Goal: Task Accomplishment & Management: Manage account settings

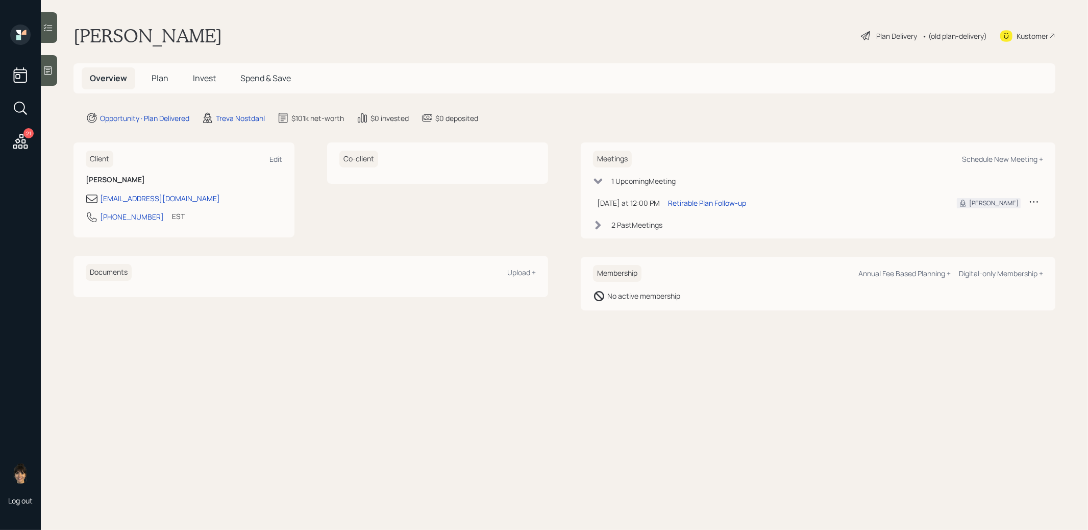
click at [161, 79] on span "Plan" at bounding box center [160, 77] width 17 height 11
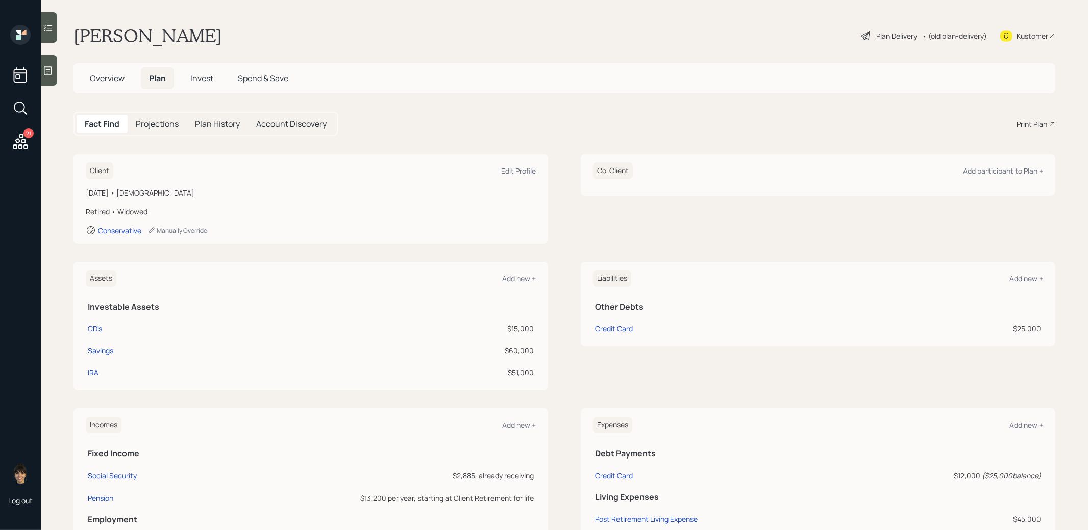
click at [204, 78] on span "Invest" at bounding box center [201, 77] width 23 height 11
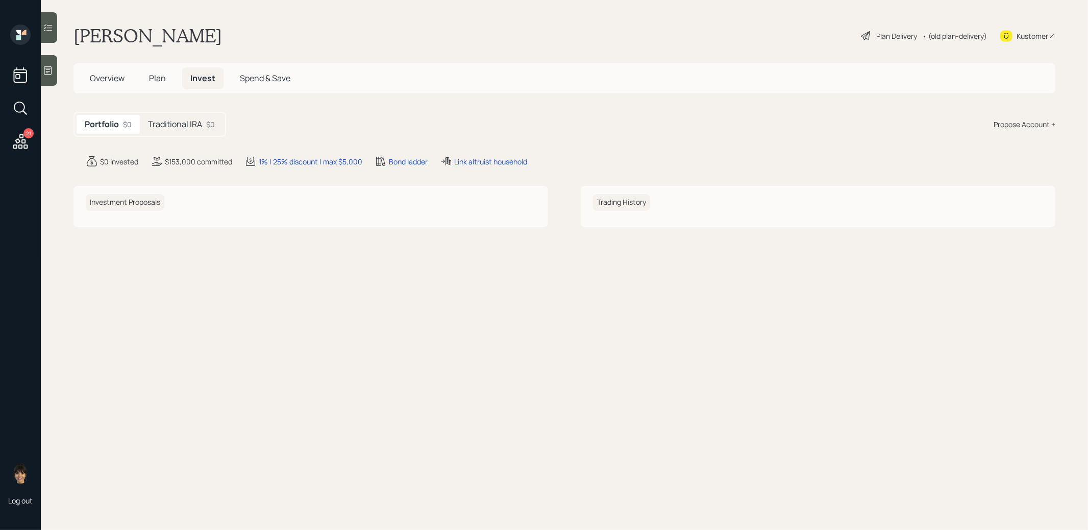
click at [201, 129] on h5 "Traditional IRA" at bounding box center [175, 124] width 54 height 10
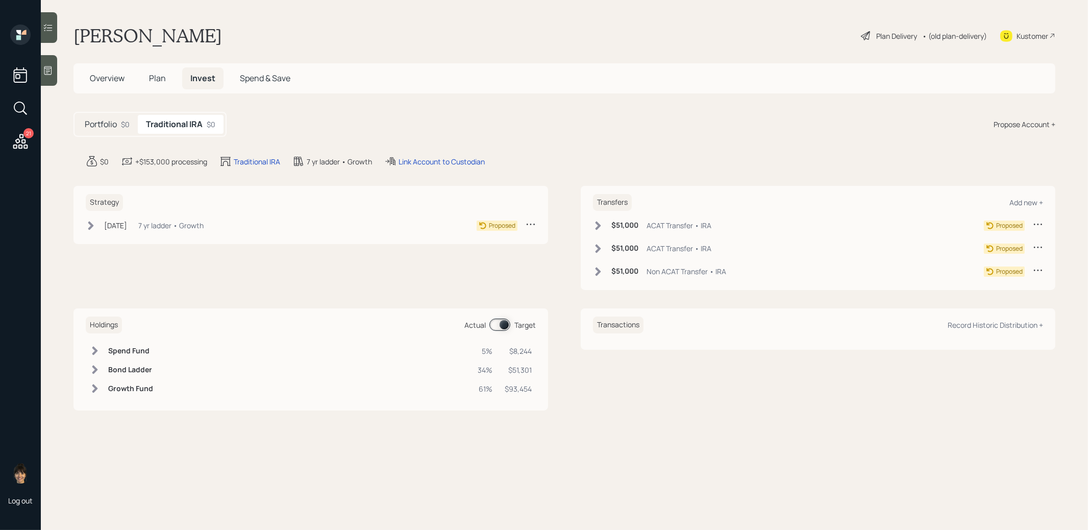
click at [155, 73] on span "Plan" at bounding box center [157, 77] width 17 height 11
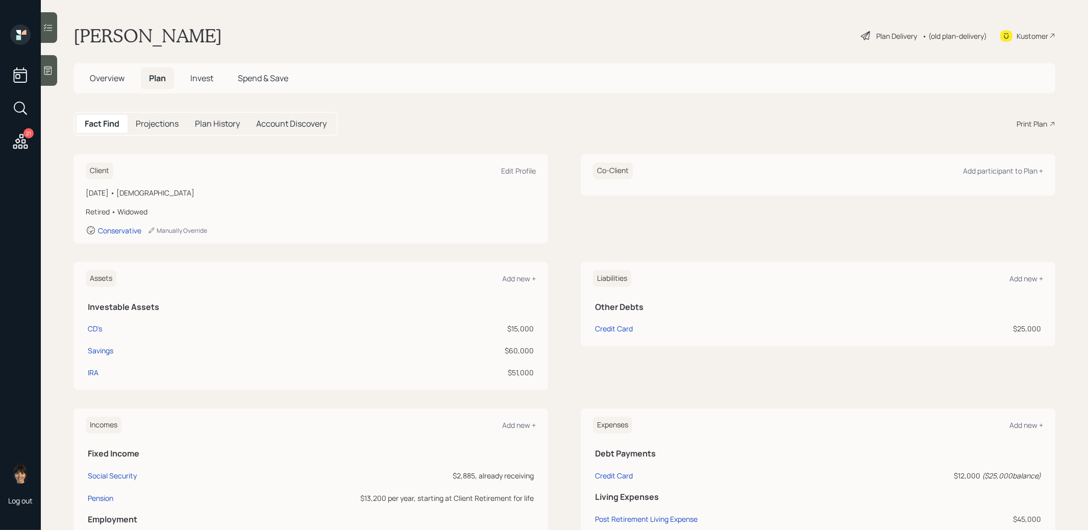
click at [205, 78] on span "Invest" at bounding box center [201, 77] width 23 height 11
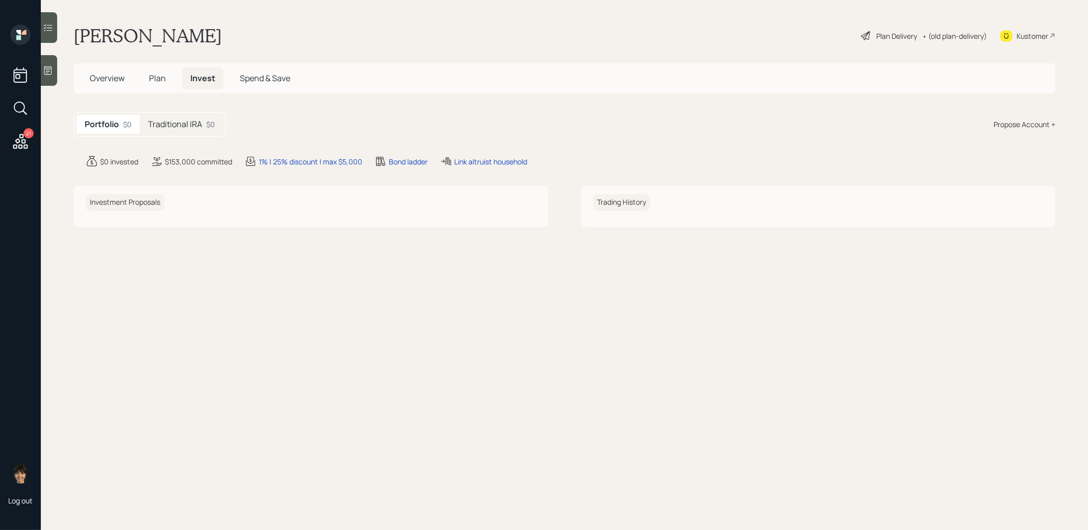
click at [183, 128] on h5 "Traditional IRA" at bounding box center [175, 124] width 54 height 10
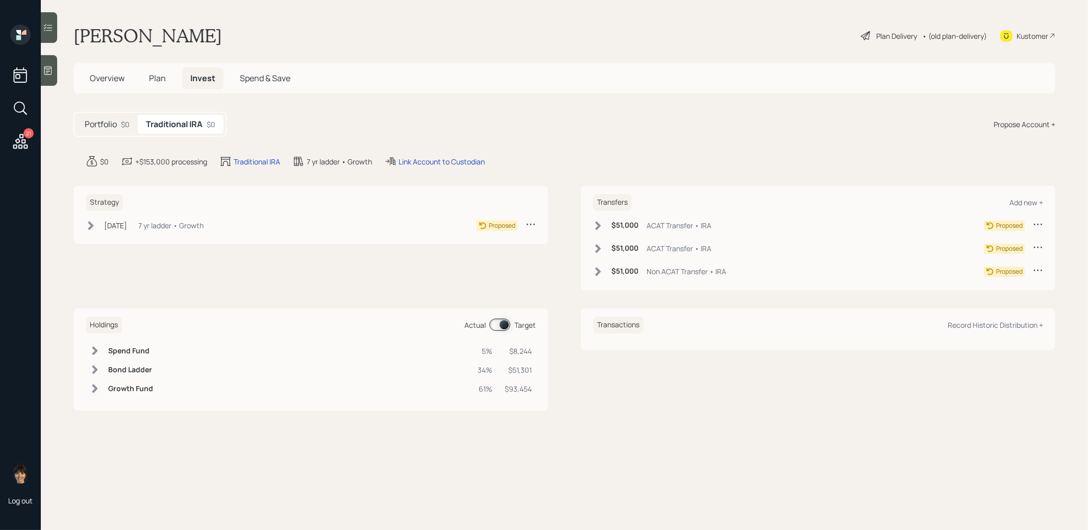
click at [1037, 245] on icon at bounding box center [1038, 247] width 10 height 10
click at [992, 276] on div "Cancel Transfer" at bounding box center [1006, 276] width 73 height 10
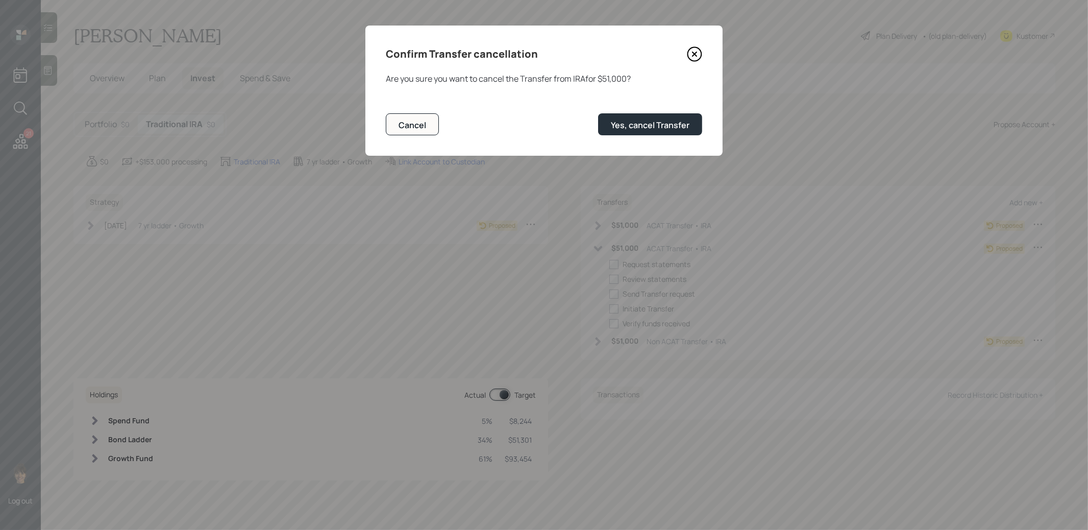
click at [693, 55] on icon at bounding box center [695, 54] width 4 height 4
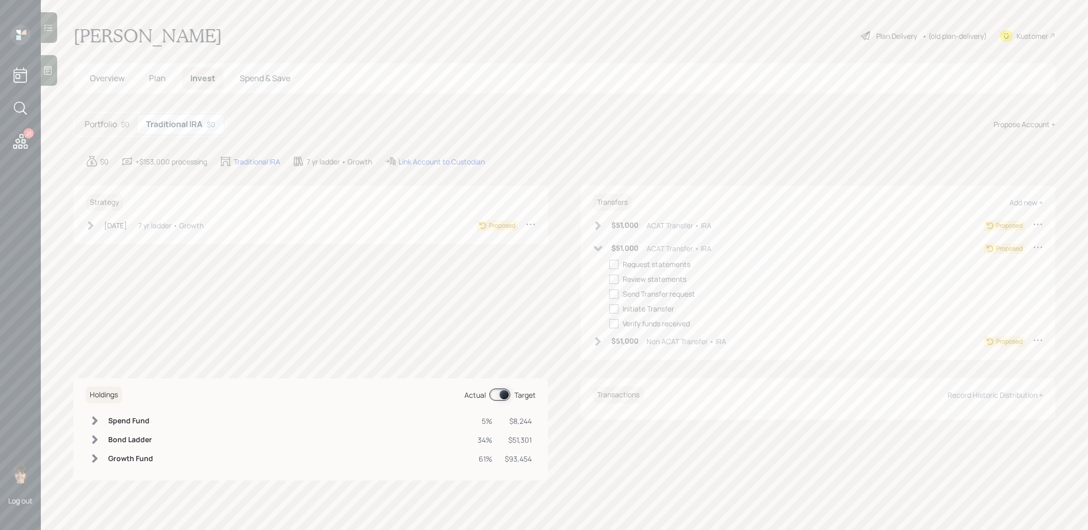
click at [1036, 245] on icon at bounding box center [1038, 247] width 10 height 10
click at [976, 265] on div "Edit transfer" at bounding box center [1006, 267] width 73 height 10
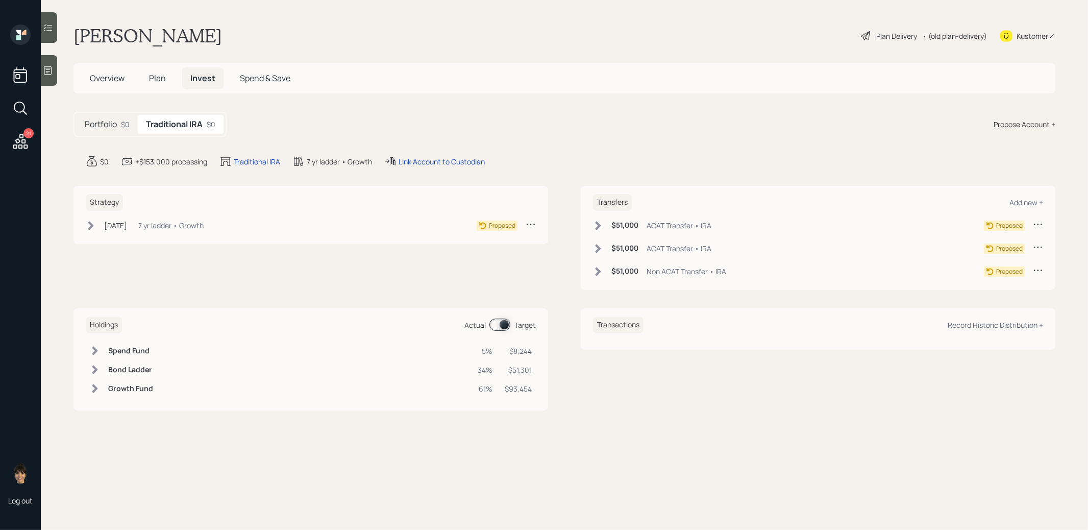
select select "df0f2bdf-8111-497a-a9d6-284f85840762"
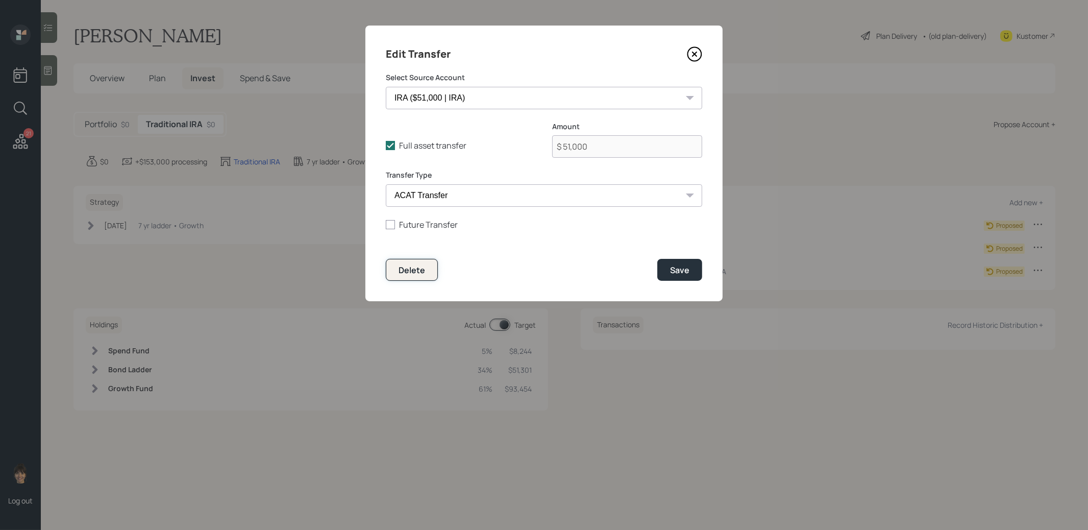
click at [416, 267] on div "Delete" at bounding box center [412, 269] width 27 height 11
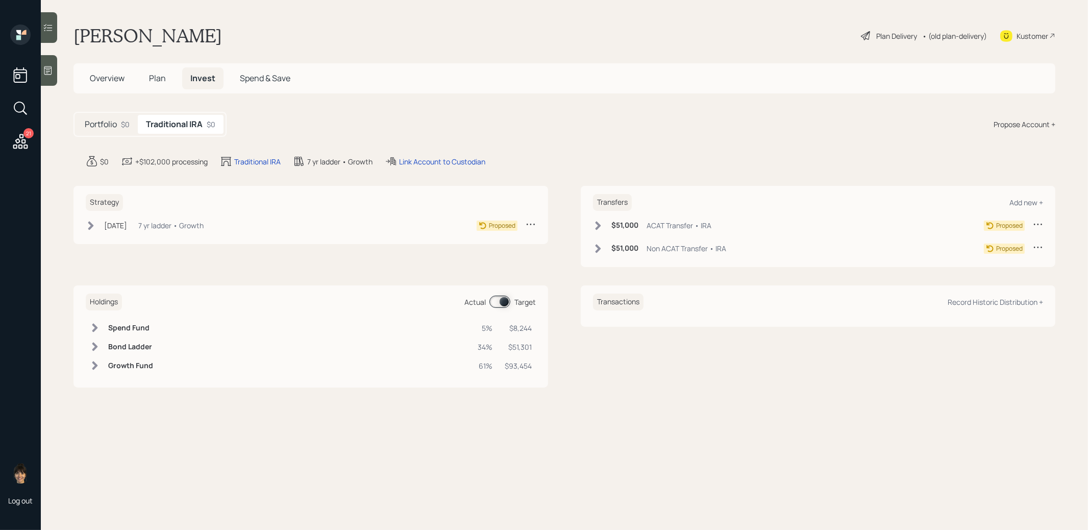
click at [1038, 245] on icon at bounding box center [1038, 247] width 10 height 10
click at [996, 264] on div "Edit transfer" at bounding box center [1006, 267] width 73 height 10
select select "df0f2bdf-8111-497a-a9d6-284f85840762"
select select "non_acat_transfer"
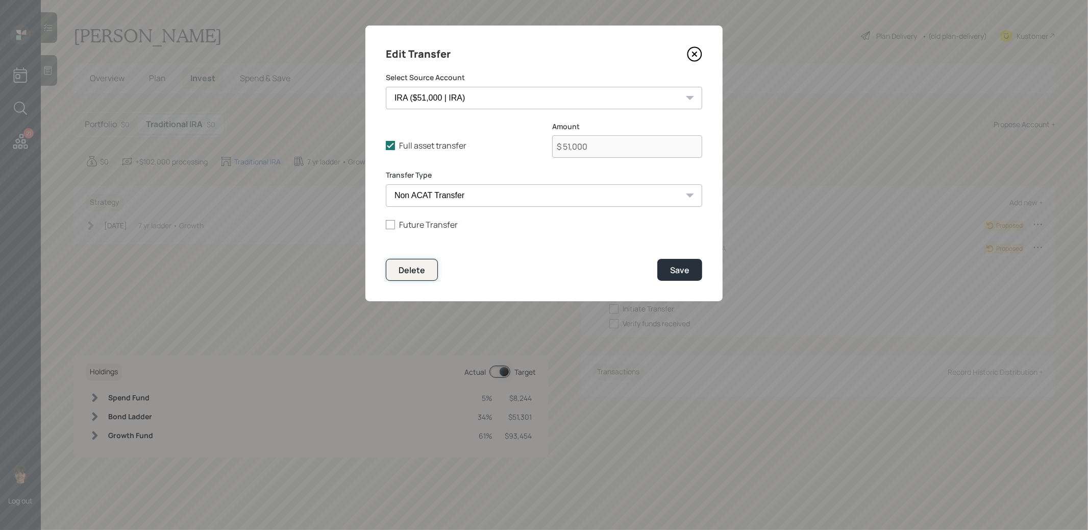
click at [411, 273] on div "Delete" at bounding box center [412, 269] width 27 height 11
